Goal: Task Accomplishment & Management: Complete application form

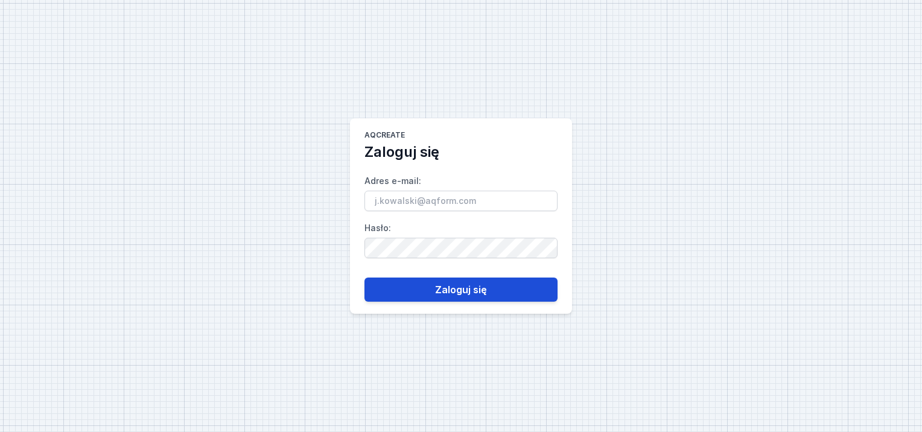
type input "[PERSON_NAME][EMAIL_ADDRESS][DOMAIN_NAME]"
click at [456, 288] on button "Zaloguj się" at bounding box center [460, 290] width 193 height 24
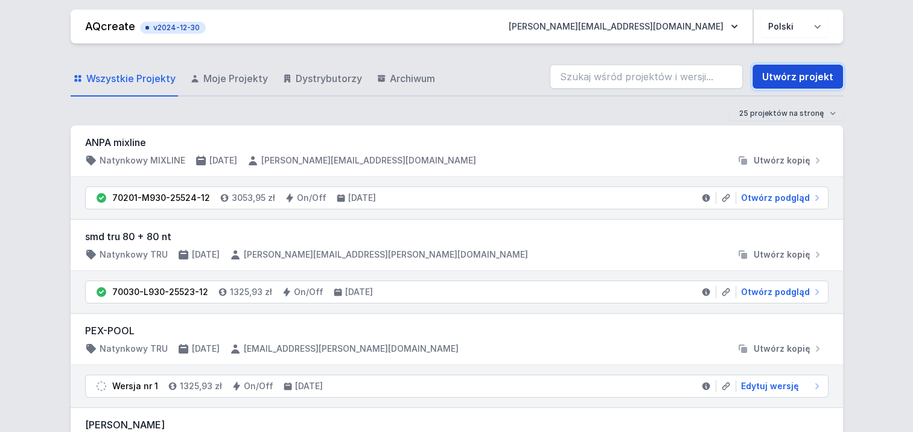
drag, startPoint x: 778, startPoint y: 79, endPoint x: 769, endPoint y: 85, distance: 10.9
click at [778, 79] on link "Utwórz projekt" at bounding box center [797, 77] width 91 height 24
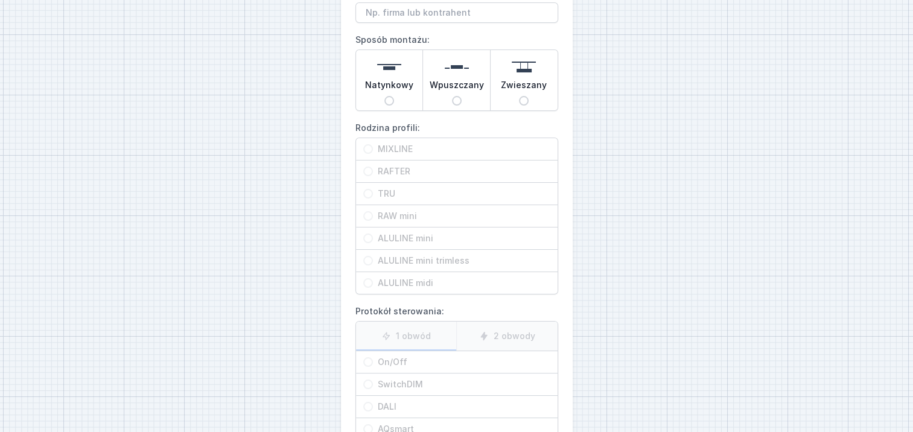
scroll to position [110, 0]
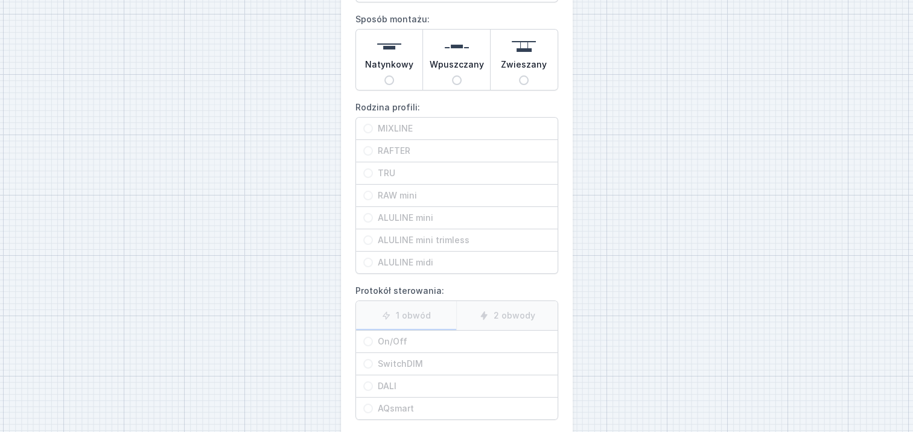
click at [393, 83] on div "Natynkowy" at bounding box center [389, 60] width 67 height 60
click at [393, 83] on input "Natynkowy" at bounding box center [389, 80] width 10 height 10
radio input "true"
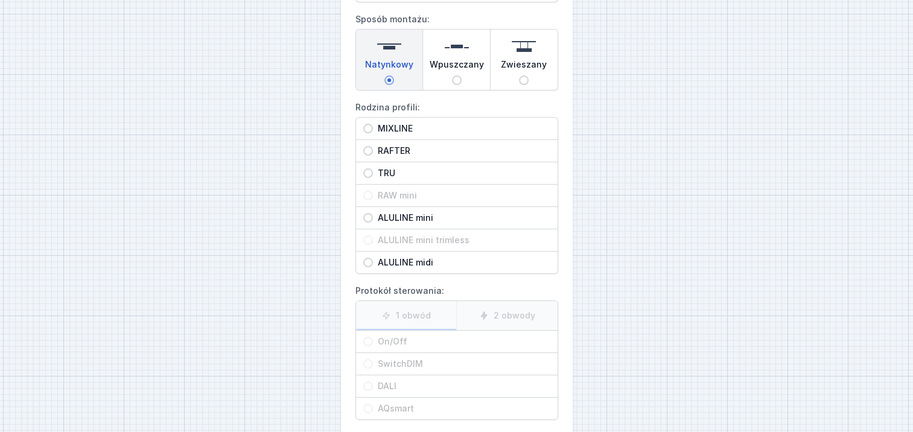
click at [367, 217] on input "ALULINE mini" at bounding box center [368, 218] width 10 height 10
radio input "true"
click at [367, 217] on input "ALULINE mini" at bounding box center [368, 218] width 10 height 10
click at [454, 78] on input "Wpuszczany" at bounding box center [457, 80] width 10 height 10
radio input "true"
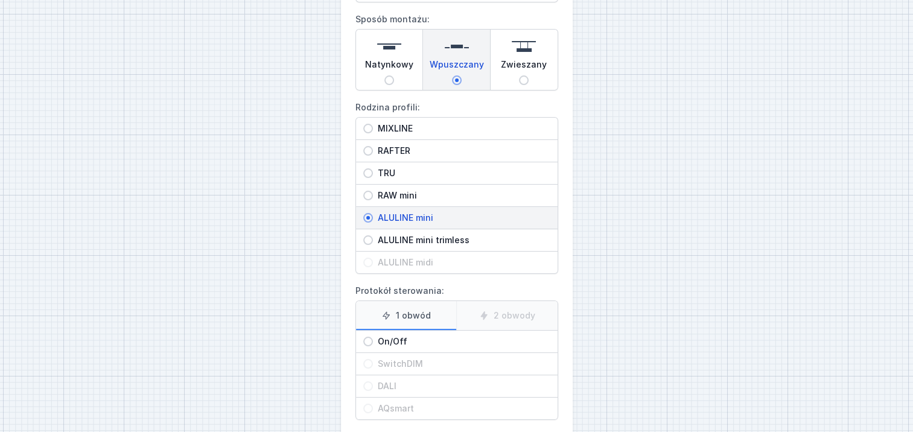
click at [525, 75] on input "Zwieszany" at bounding box center [524, 80] width 10 height 10
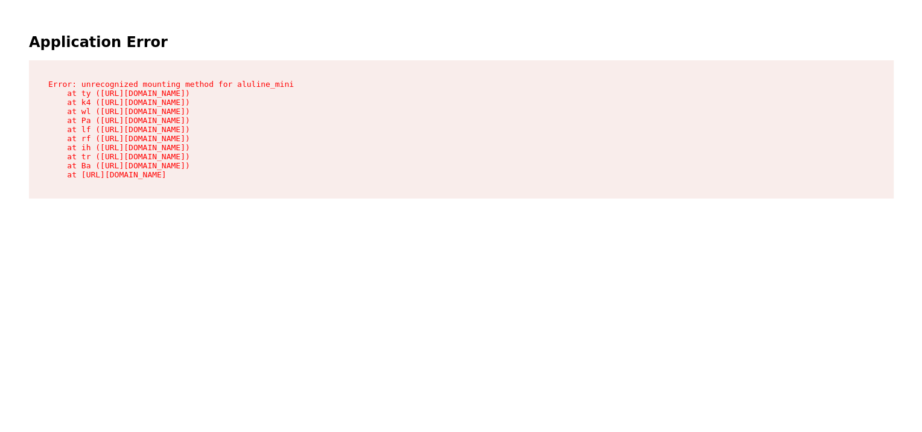
scroll to position [0, 0]
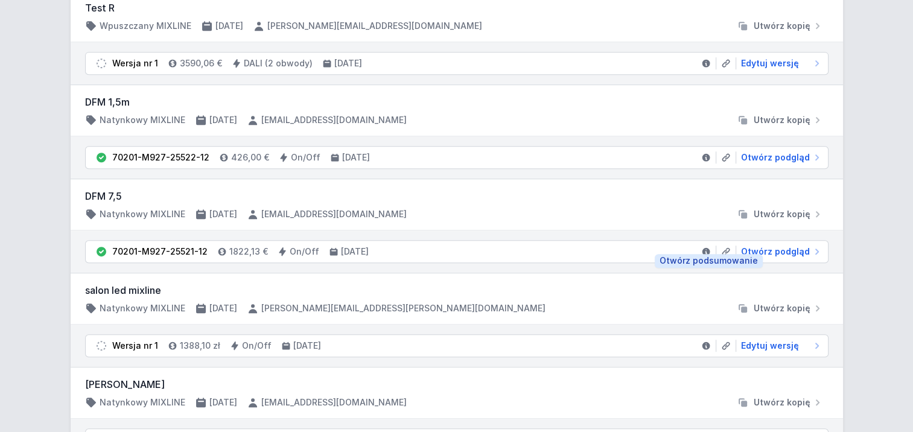
scroll to position [603, 0]
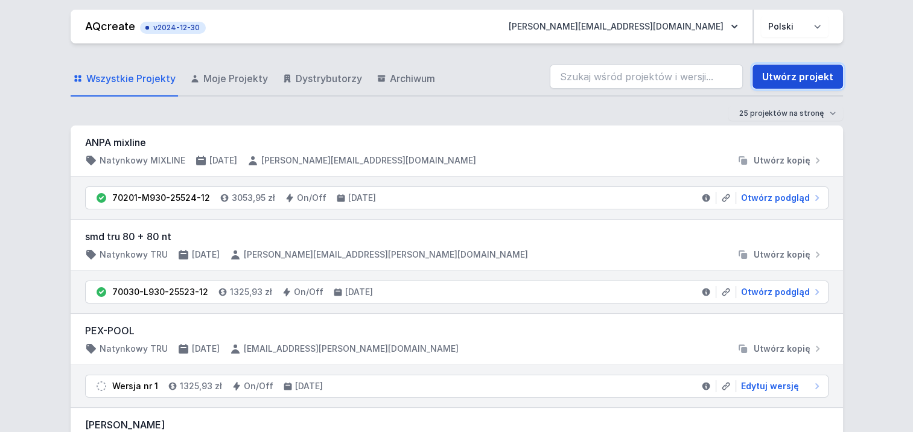
drag, startPoint x: 0, startPoint y: 0, endPoint x: 787, endPoint y: 80, distance: 790.8
click at [802, 77] on link "Utwórz projekt" at bounding box center [797, 77] width 91 height 24
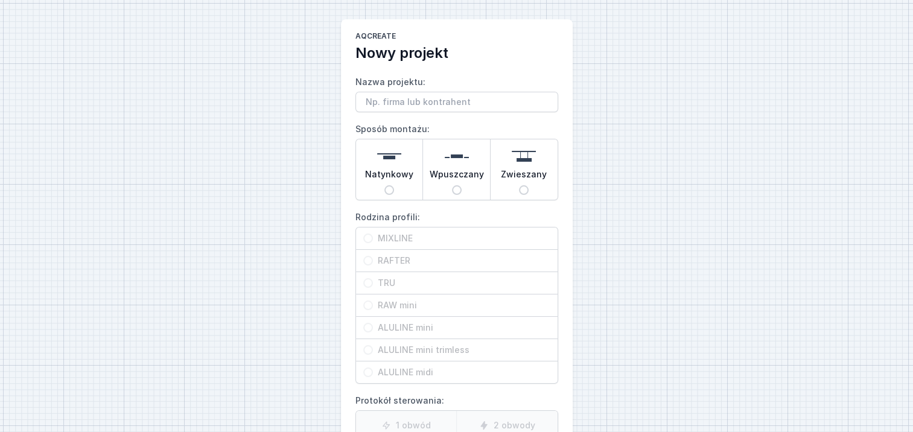
click at [389, 183] on span "Natynkowy" at bounding box center [389, 176] width 48 height 17
click at [389, 185] on input "Natynkowy" at bounding box center [389, 190] width 10 height 10
radio input "true"
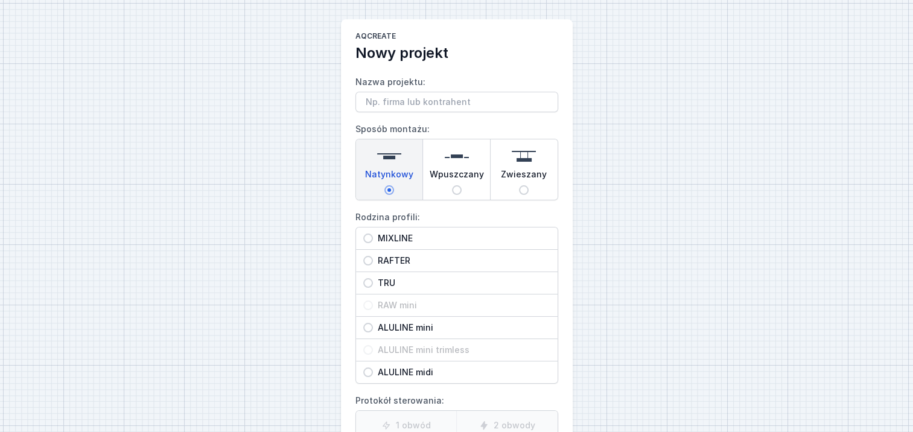
click at [369, 256] on input "RAFTER" at bounding box center [368, 261] width 10 height 10
radio input "true"
